Goal: Task Accomplishment & Management: Use online tool/utility

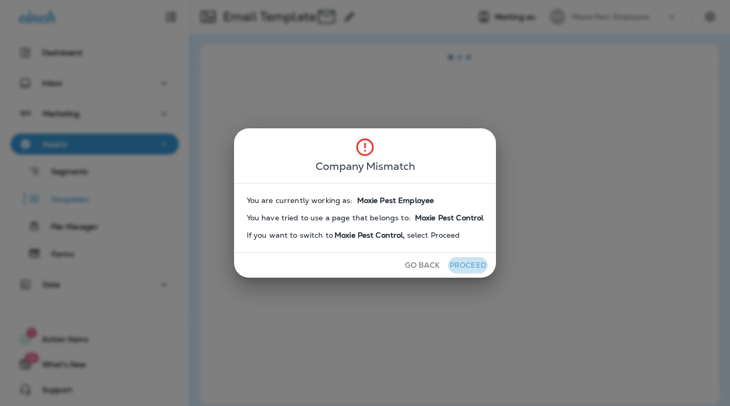
click at [469, 263] on button "Proceed" at bounding box center [467, 265] width 39 height 16
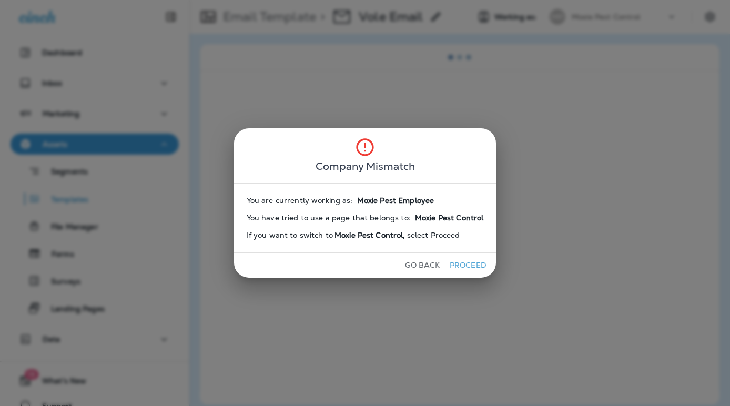
click at [469, 263] on button "Proceed" at bounding box center [467, 265] width 39 height 16
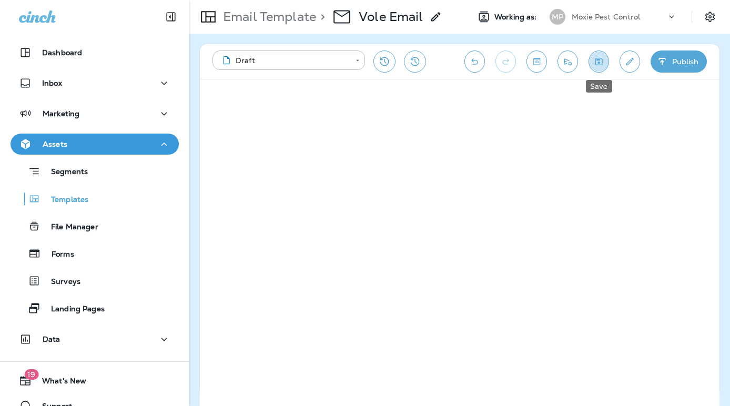
click at [596, 62] on icon "Save" at bounding box center [598, 61] width 11 height 11
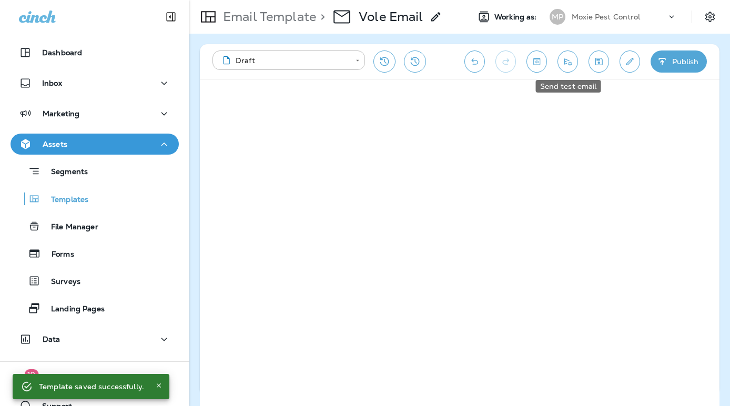
click at [567, 62] on icon "Send test email" at bounding box center [567, 61] width 11 height 11
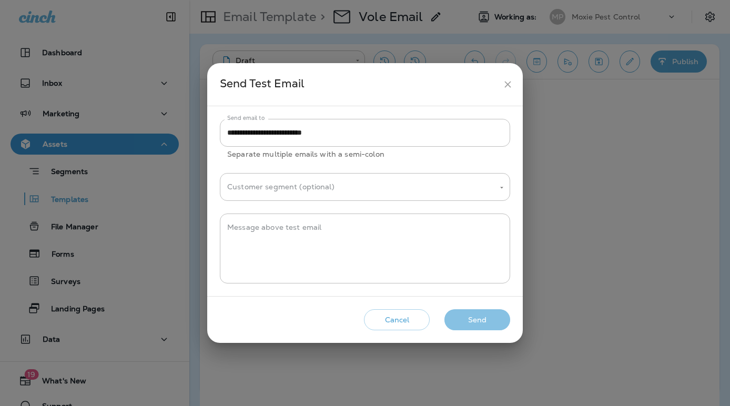
click at [475, 321] on button "Send" at bounding box center [477, 320] width 66 height 22
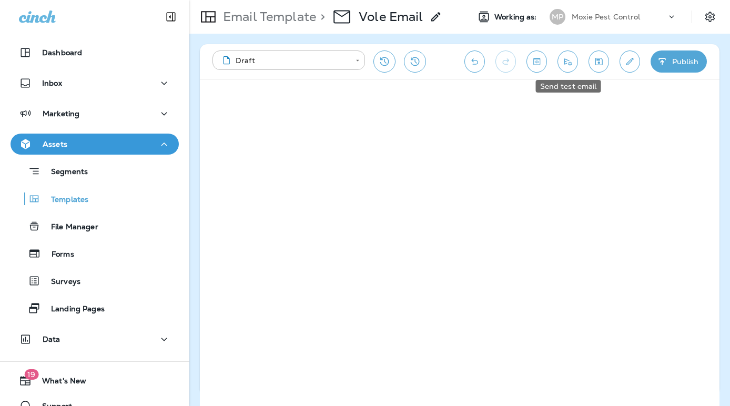
click at [564, 59] on icon "Send test email" at bounding box center [567, 61] width 7 height 7
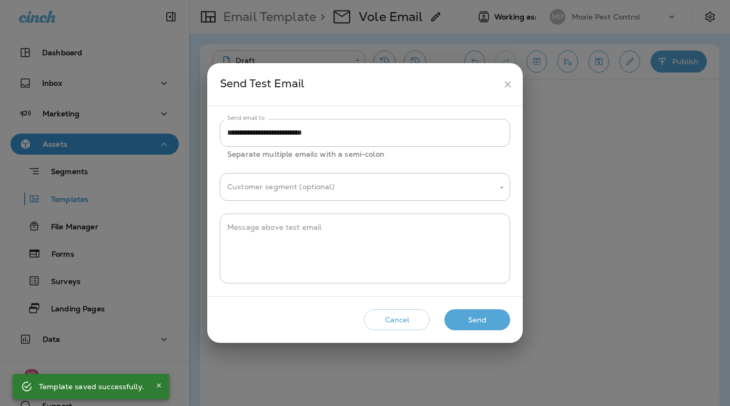
click at [479, 321] on button "Send" at bounding box center [477, 320] width 66 height 22
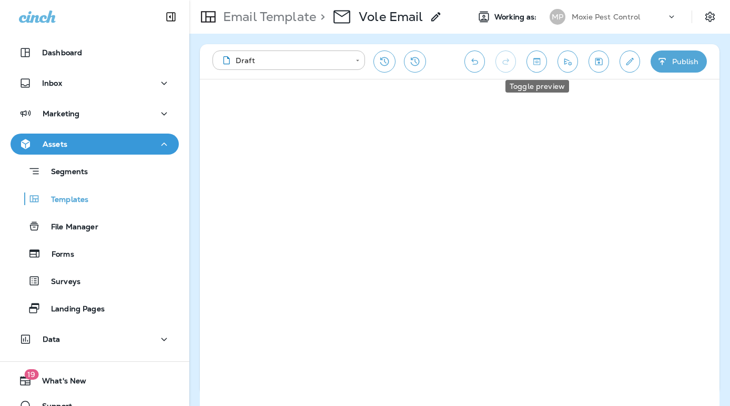
click at [540, 57] on icon "Toggle preview" at bounding box center [536, 61] width 11 height 11
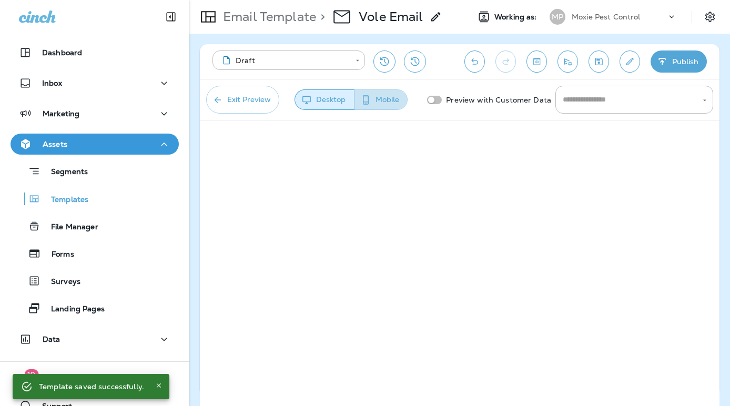
click at [392, 97] on button "Mobile" at bounding box center [381, 99] width 54 height 21
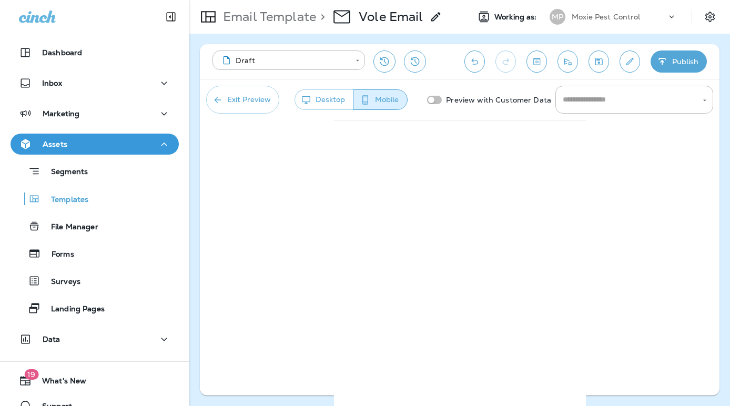
click at [236, 98] on button "Exit Preview" at bounding box center [242, 100] width 73 height 28
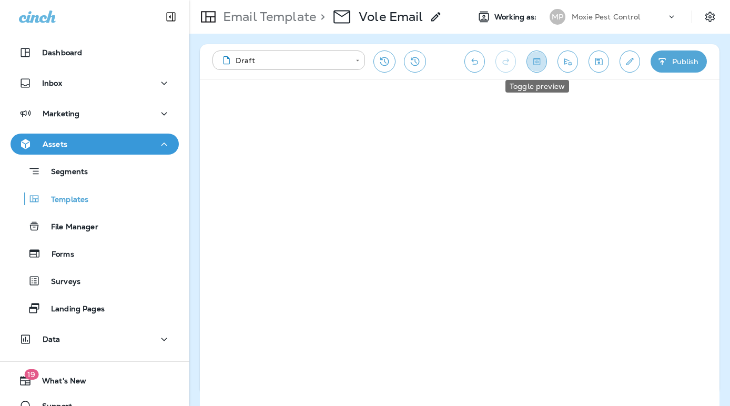
click at [536, 60] on icon "Toggle preview" at bounding box center [536, 61] width 7 height 7
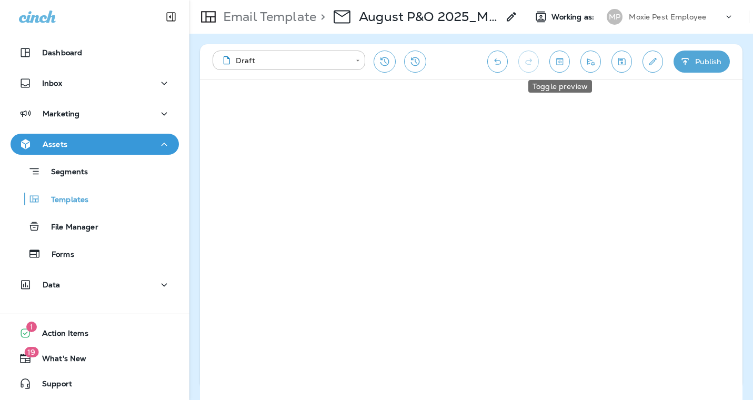
click at [560, 57] on icon "Toggle preview" at bounding box center [559, 61] width 11 height 11
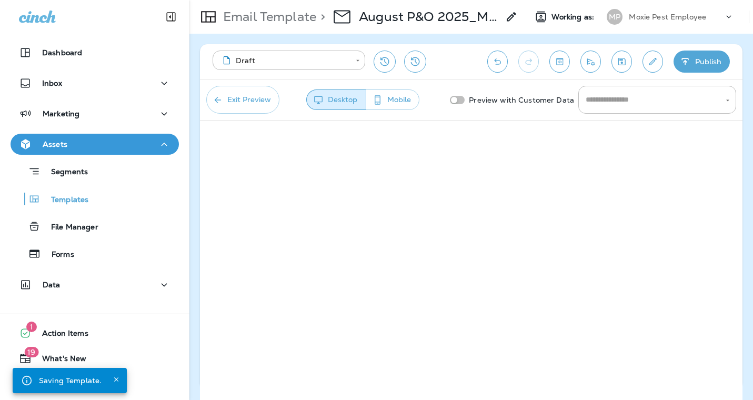
click at [395, 89] on button "Mobile" at bounding box center [392, 99] width 54 height 21
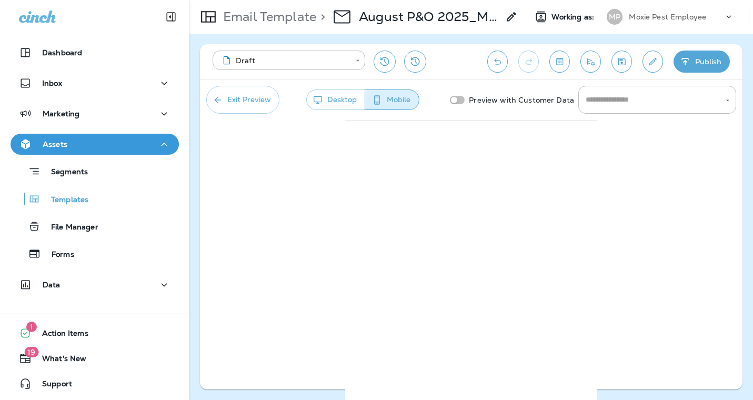
click at [244, 99] on button "Exit Preview" at bounding box center [242, 100] width 73 height 28
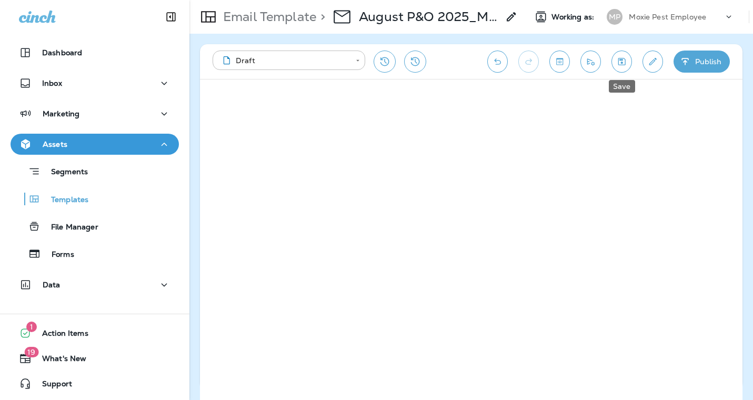
click at [623, 58] on icon "Save" at bounding box center [621, 61] width 11 height 11
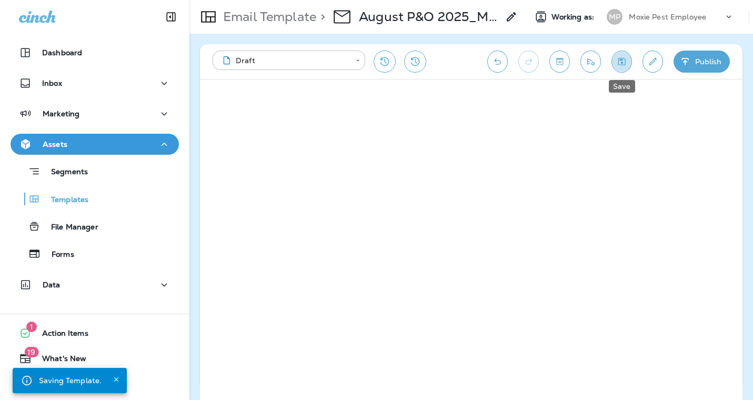
click at [621, 62] on icon "Save" at bounding box center [621, 61] width 7 height 7
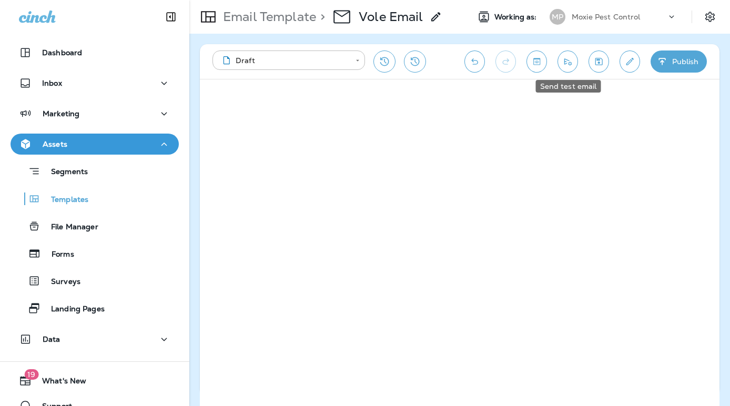
click at [563, 56] on icon "Send test email" at bounding box center [567, 61] width 11 height 11
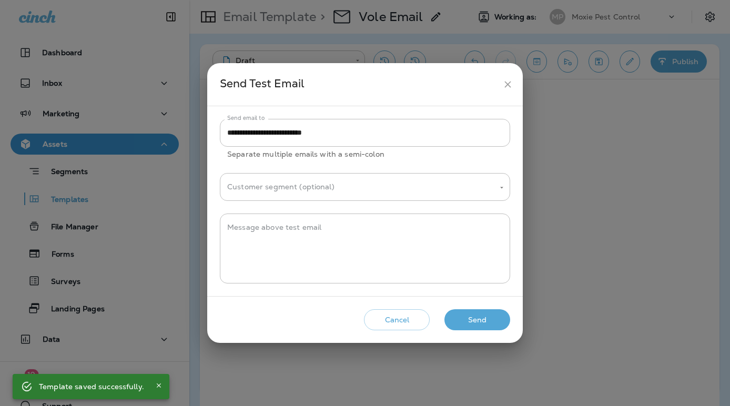
click at [475, 322] on button "Send" at bounding box center [477, 320] width 66 height 22
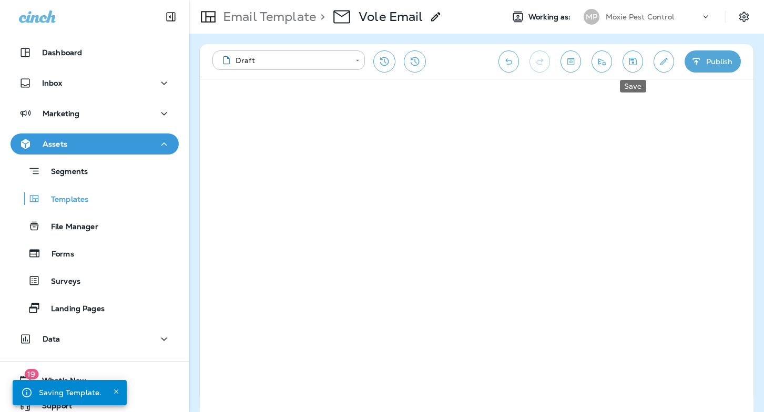
click at [632, 60] on icon "Save" at bounding box center [632, 61] width 7 height 7
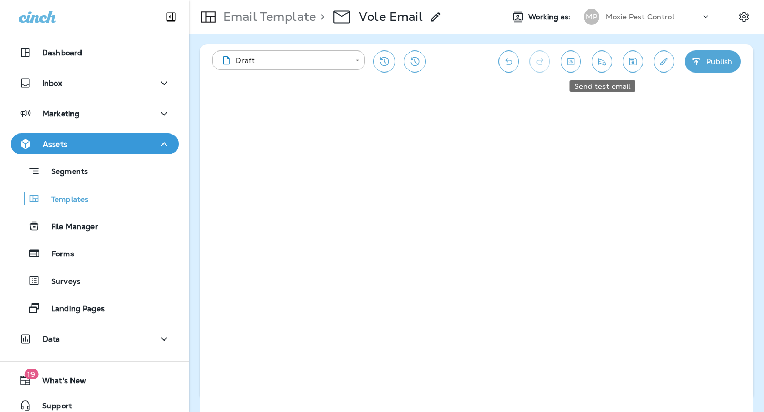
click at [601, 58] on icon "Send test email" at bounding box center [601, 61] width 11 height 11
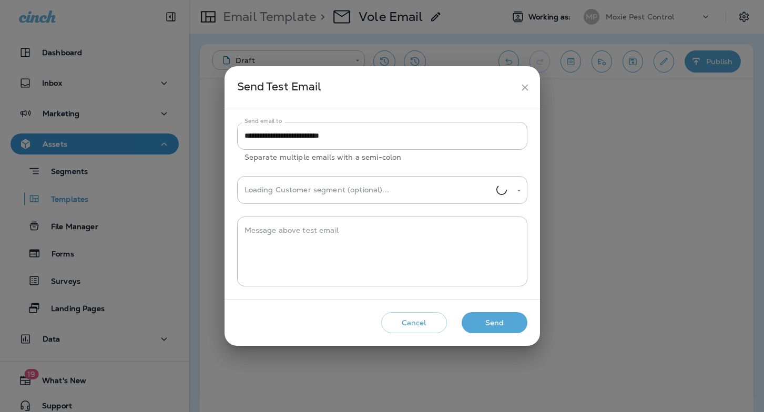
click at [503, 324] on button "Send" at bounding box center [495, 323] width 66 height 22
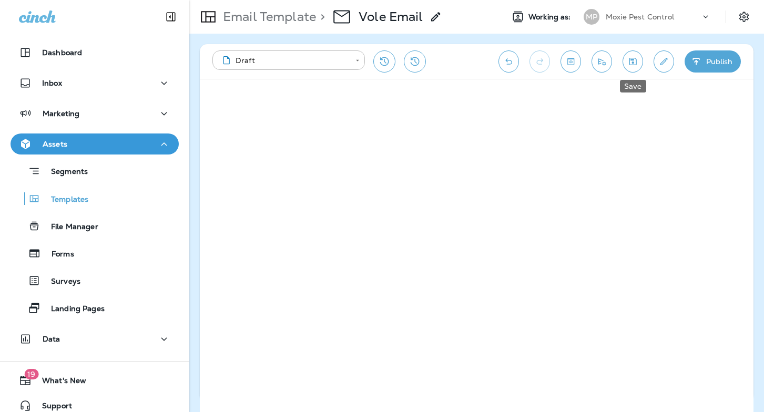
click at [635, 60] on icon "Save" at bounding box center [632, 61] width 11 height 11
click at [602, 58] on icon "Send test email" at bounding box center [601, 61] width 11 height 11
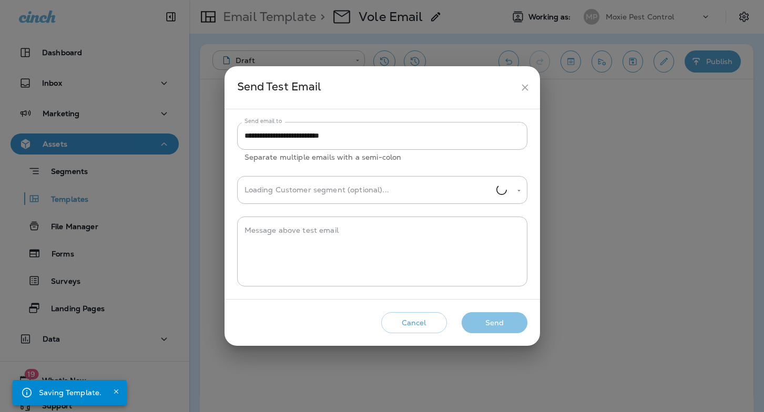
click at [484, 317] on button "Send" at bounding box center [495, 323] width 66 height 22
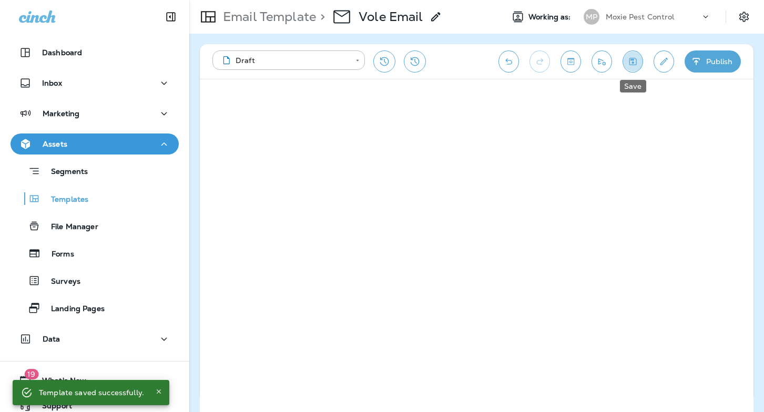
click at [632, 61] on icon "Save" at bounding box center [632, 61] width 11 height 11
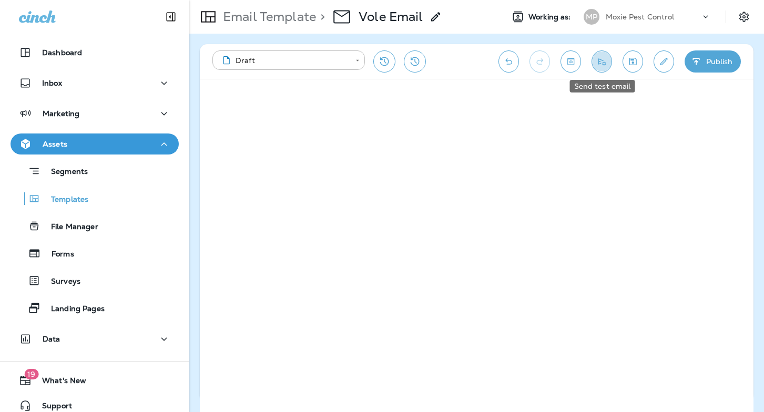
click at [598, 59] on icon "Send test email" at bounding box center [601, 61] width 7 height 7
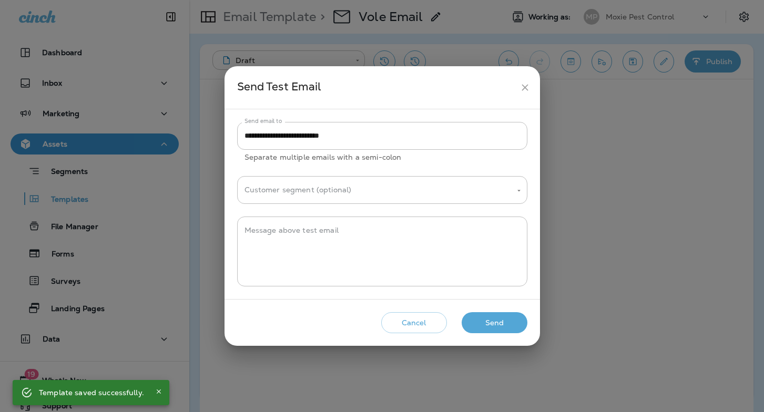
click at [498, 321] on button "Send" at bounding box center [495, 323] width 66 height 22
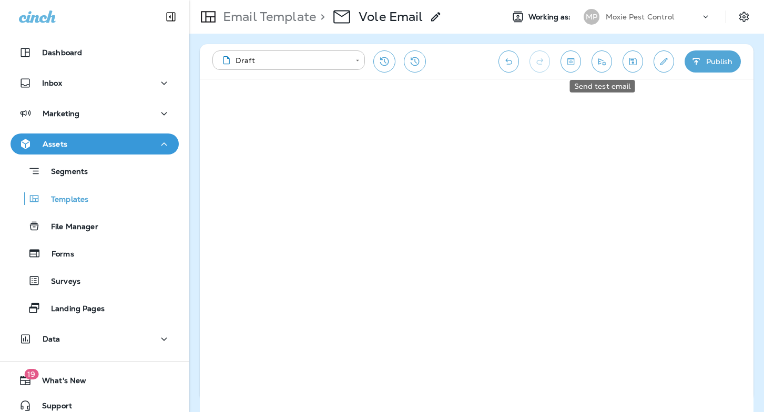
click at [602, 62] on icon "Send test email" at bounding box center [601, 61] width 11 height 11
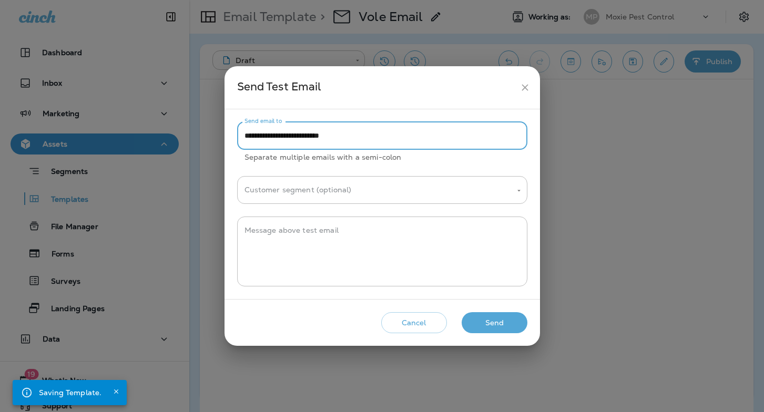
drag, startPoint x: 275, startPoint y: 135, endPoint x: 243, endPoint y: 136, distance: 31.6
click at [243, 136] on input "**********" at bounding box center [382, 136] width 290 height 28
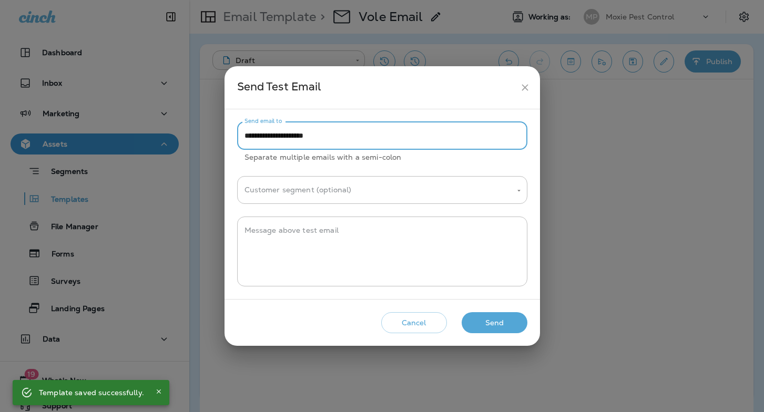
drag, startPoint x: 325, startPoint y: 136, endPoint x: 225, endPoint y: 134, distance: 99.9
click at [226, 134] on div "**********" at bounding box center [383, 204] width 316 height 190
paste input "********"
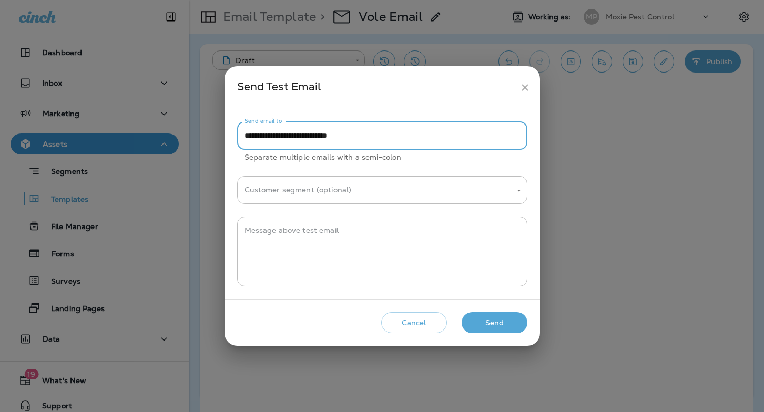
type input "**********"
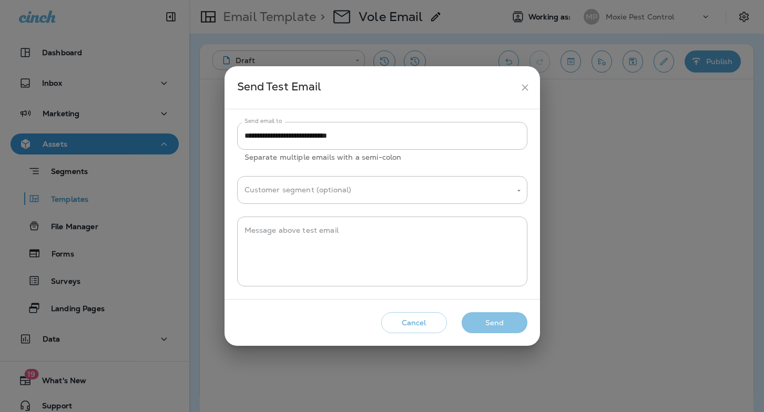
click at [501, 320] on button "Send" at bounding box center [495, 323] width 66 height 22
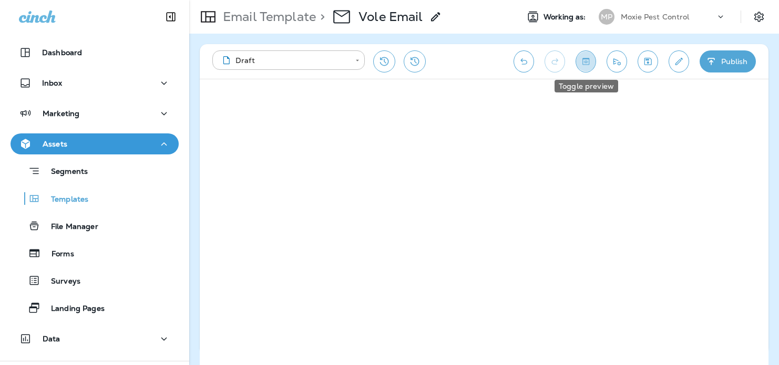
click at [590, 60] on icon "Toggle preview" at bounding box center [586, 61] width 11 height 11
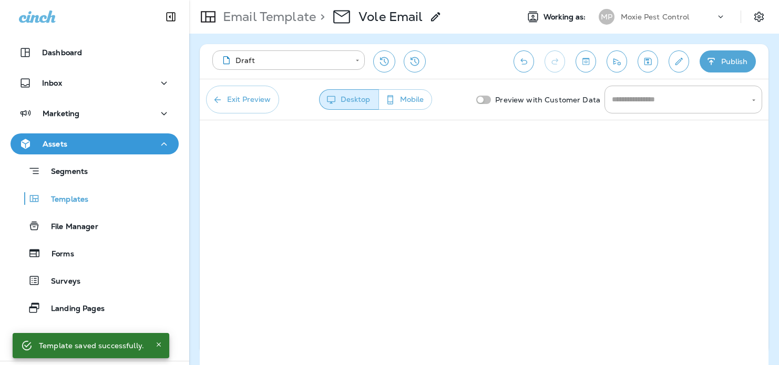
click at [411, 98] on button "Mobile" at bounding box center [406, 99] width 54 height 21
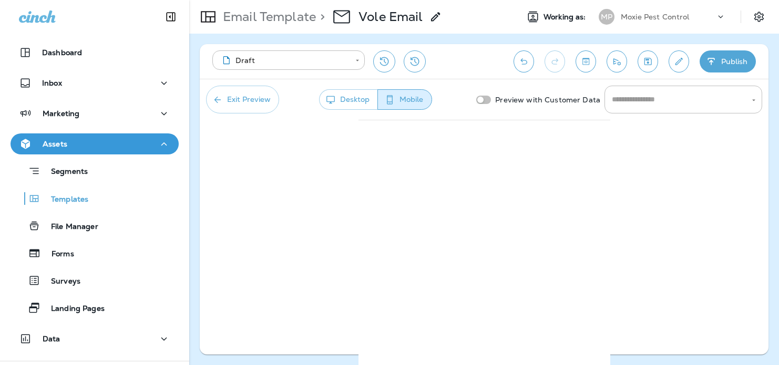
click at [356, 97] on button "Desktop" at bounding box center [348, 99] width 59 height 21
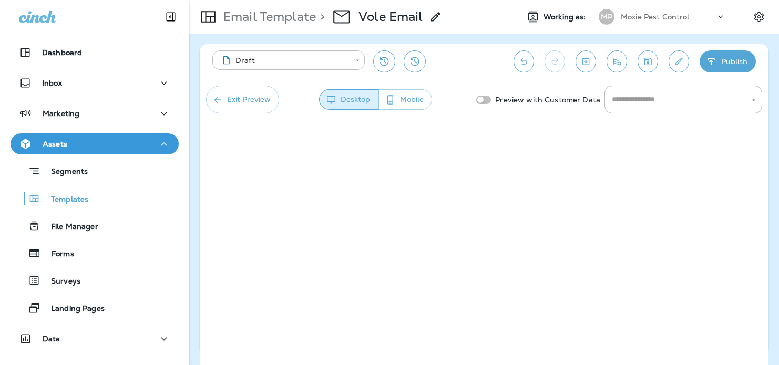
click at [243, 101] on button "Exit Preview" at bounding box center [242, 100] width 73 height 28
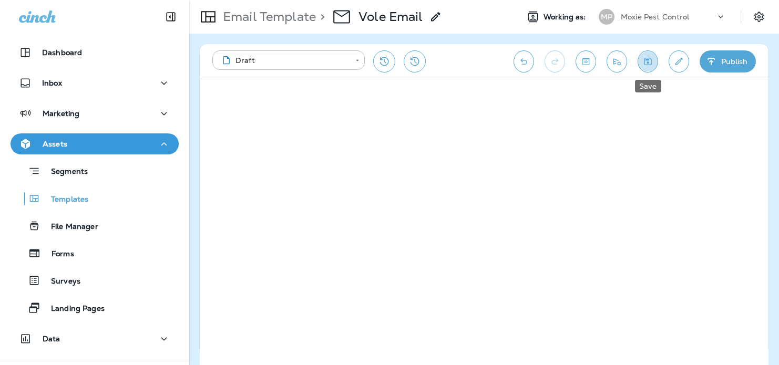
click at [648, 61] on icon "Save" at bounding box center [648, 61] width 11 height 11
click at [619, 62] on icon "Send test email" at bounding box center [617, 61] width 11 height 11
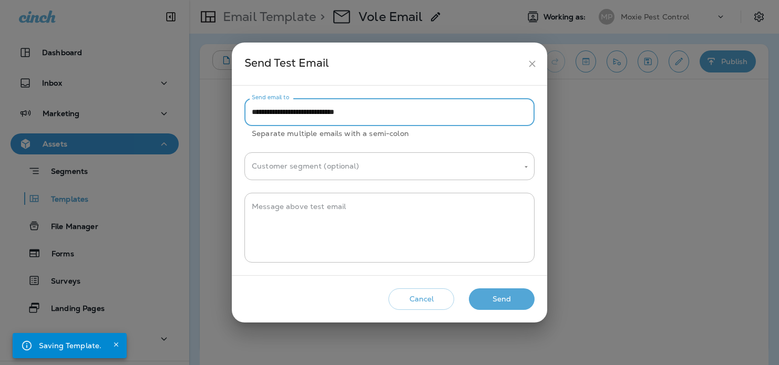
drag, startPoint x: 391, startPoint y: 112, endPoint x: 221, endPoint y: 110, distance: 169.9
click at [221, 110] on div "**********" at bounding box center [389, 182] width 779 height 365
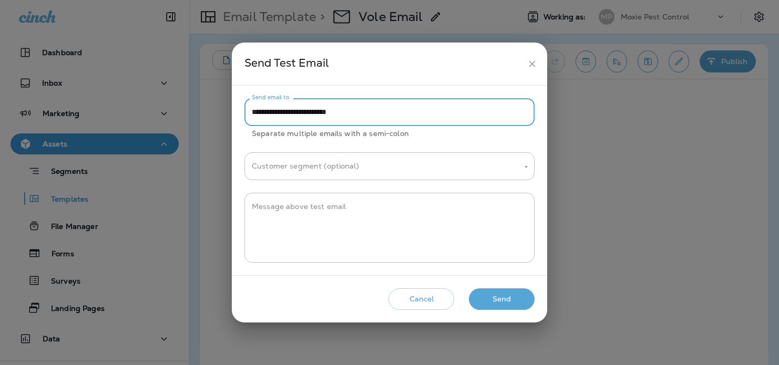
type input "**********"
click at [502, 299] on button "Send" at bounding box center [502, 300] width 66 height 22
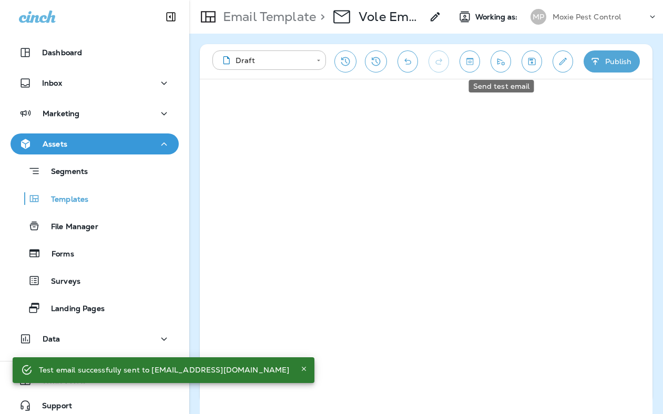
click at [499, 61] on icon "Send test email" at bounding box center [500, 61] width 11 height 11
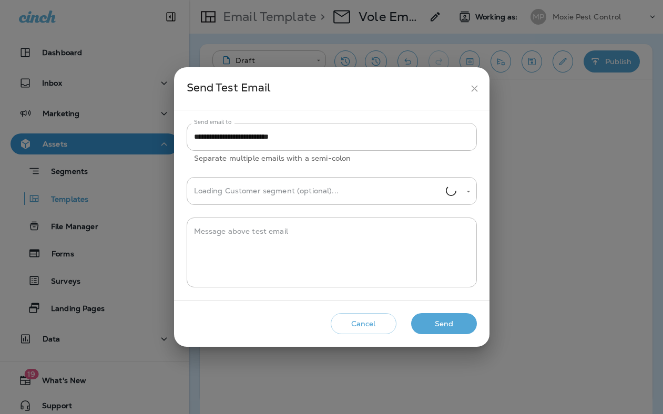
click at [454, 323] on button "Send" at bounding box center [444, 324] width 66 height 22
